Goal: Task Accomplishment & Management: Use online tool/utility

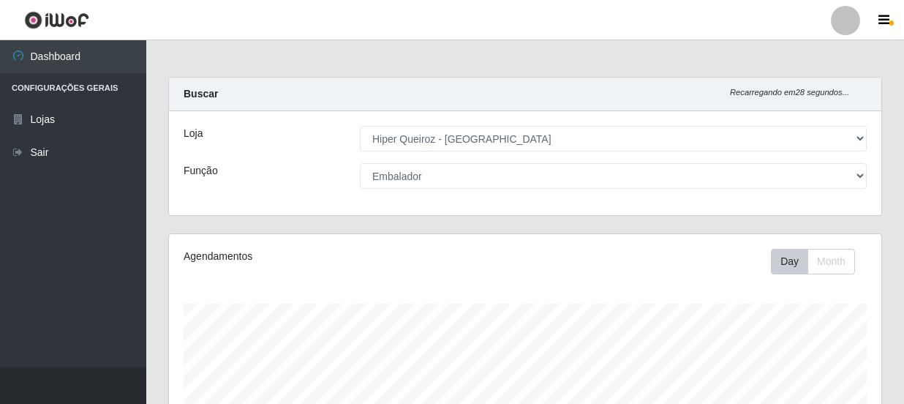
select select "513"
select select "1"
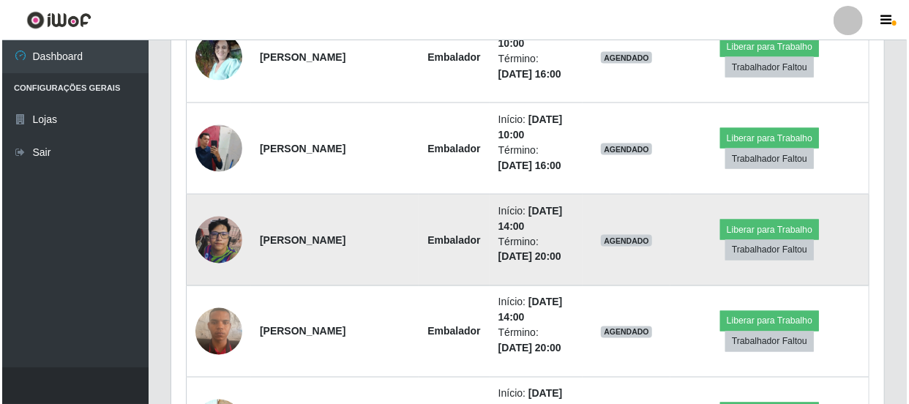
scroll to position [995, 0]
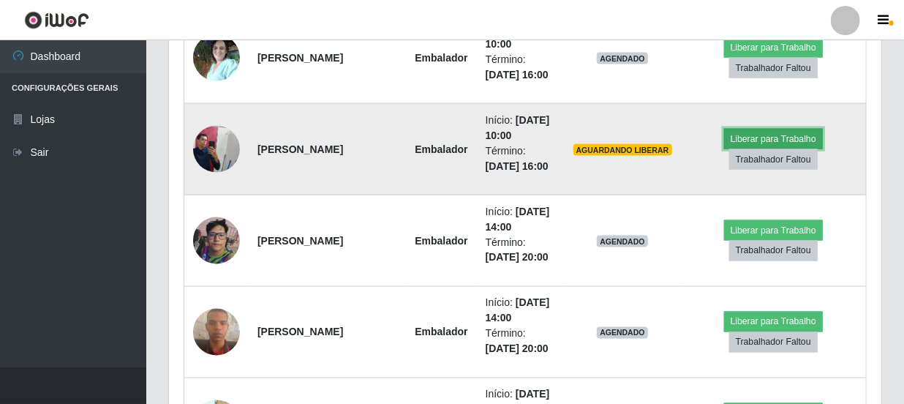
click at [737, 143] on button "Liberar para Trabalho" at bounding box center [773, 139] width 99 height 20
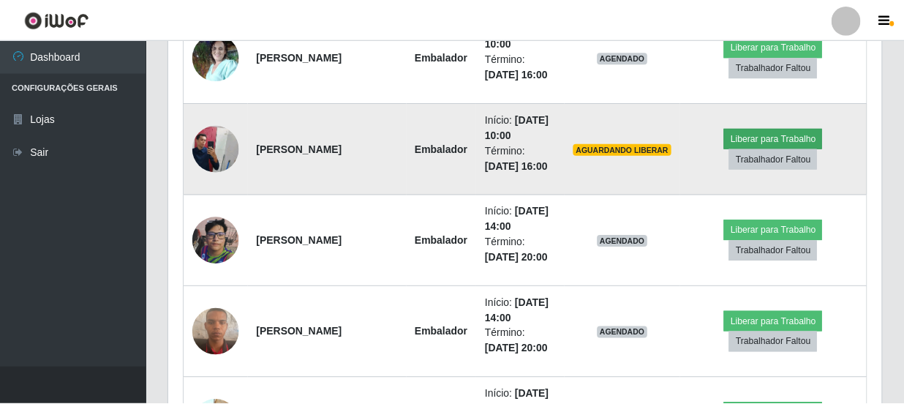
scroll to position [304, 706]
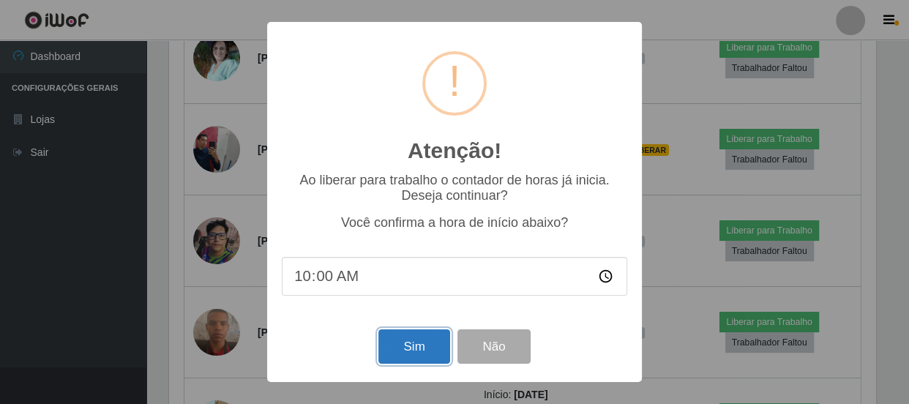
click at [426, 342] on button "Sim" at bounding box center [413, 346] width 71 height 34
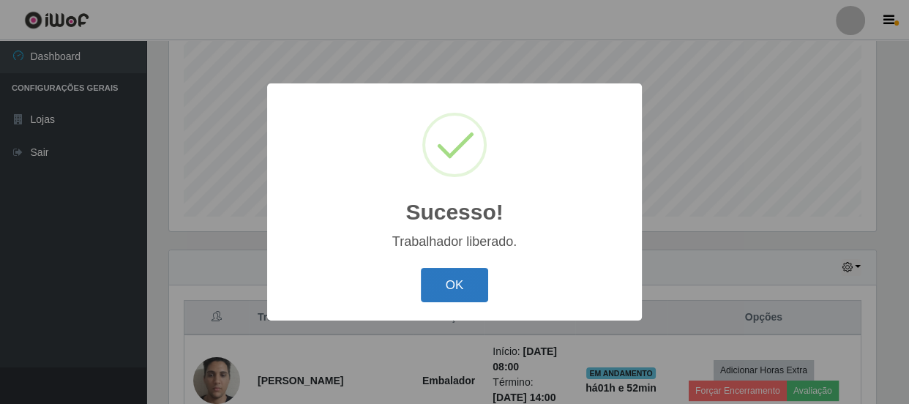
click at [440, 279] on button "OK" at bounding box center [455, 285] width 68 height 34
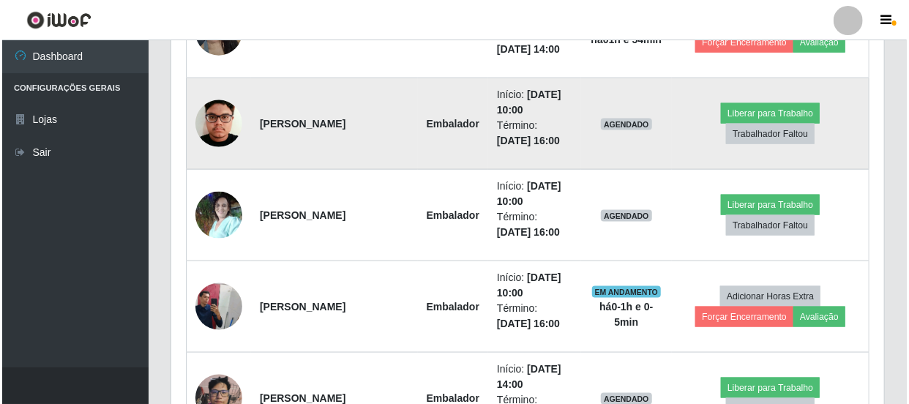
scroll to position [838, 0]
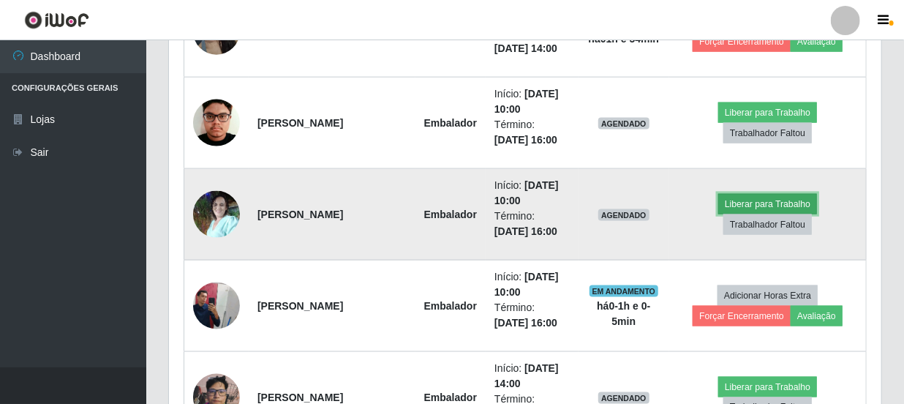
click at [732, 203] on button "Liberar para Trabalho" at bounding box center [767, 204] width 99 height 20
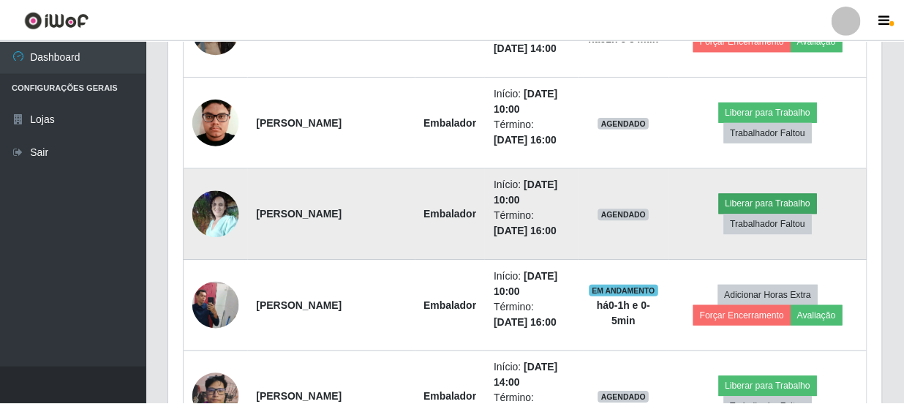
scroll to position [304, 706]
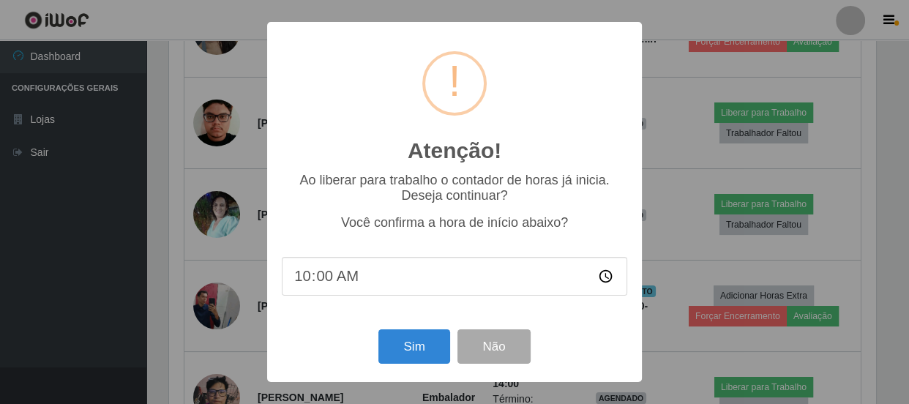
click at [436, 330] on div "Sim Não" at bounding box center [454, 347] width 345 height 42
click at [435, 340] on button "Sim" at bounding box center [413, 346] width 71 height 34
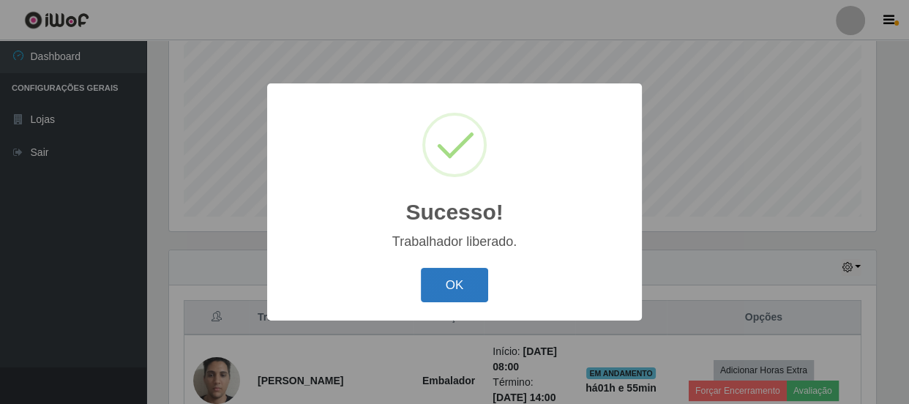
click at [468, 287] on button "OK" at bounding box center [455, 285] width 68 height 34
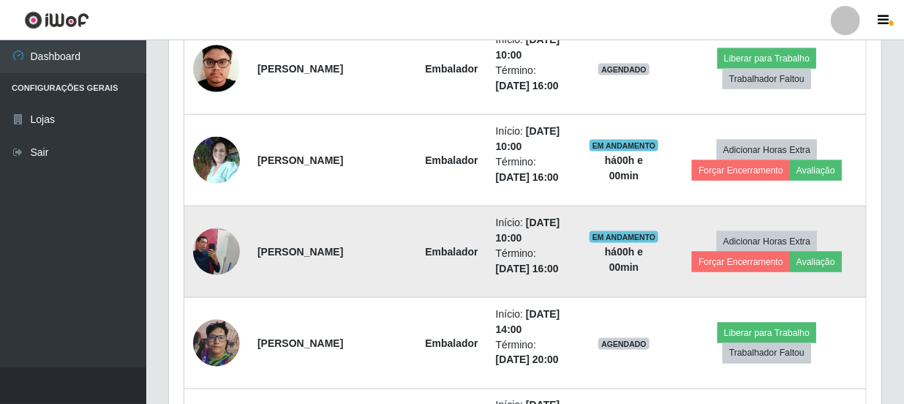
scroll to position [863, 0]
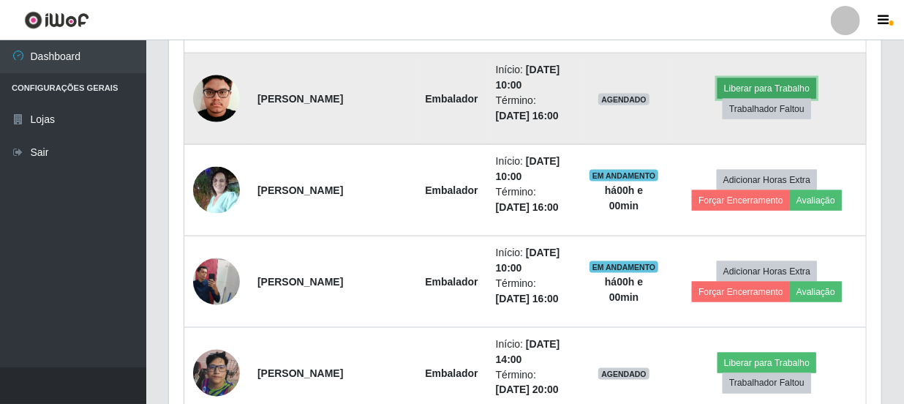
click at [771, 87] on button "Liberar para Trabalho" at bounding box center [767, 88] width 99 height 20
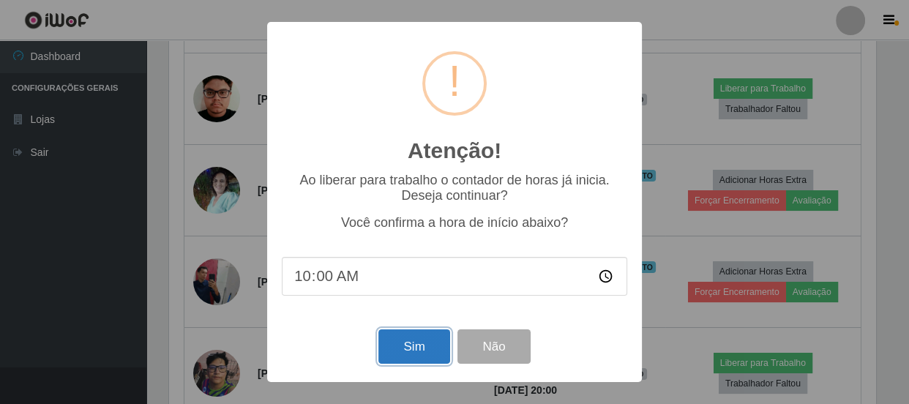
click at [397, 350] on button "Sim" at bounding box center [413, 346] width 71 height 34
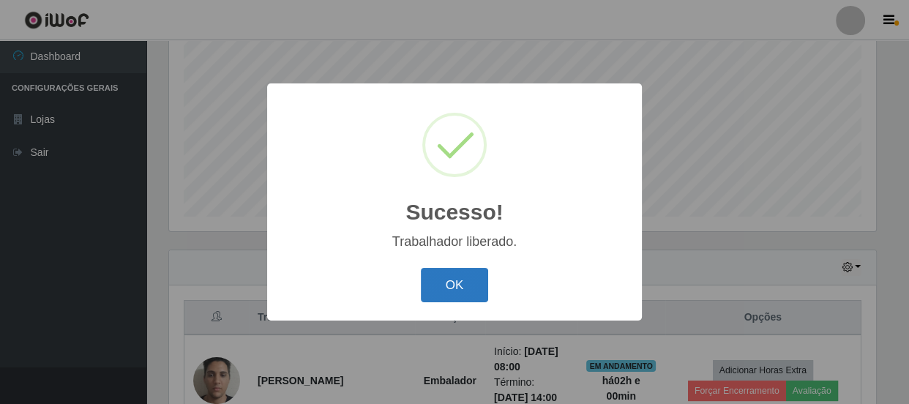
click at [439, 274] on button "OK" at bounding box center [455, 285] width 68 height 34
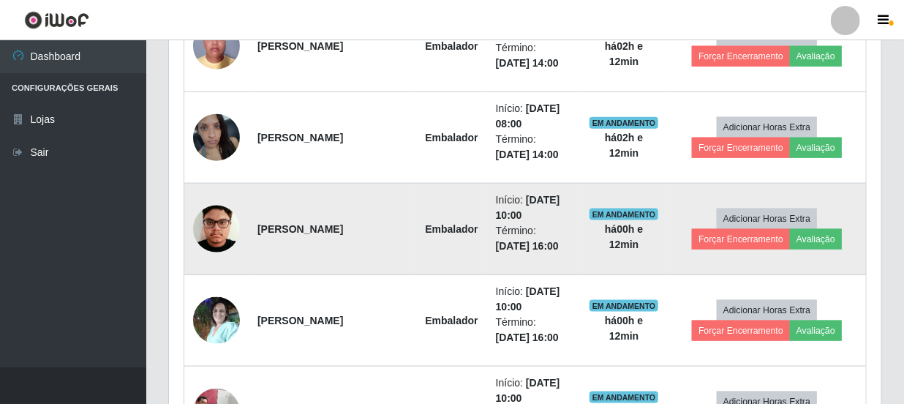
scroll to position [729, 0]
